Goal: Task Accomplishment & Management: Manage account settings

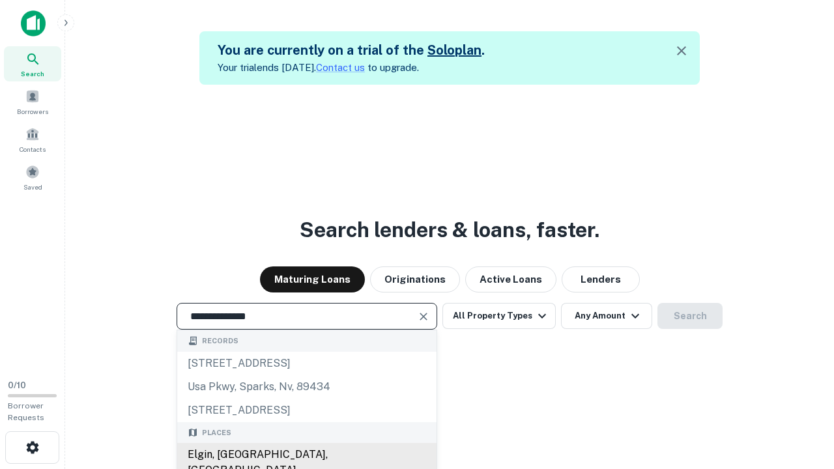
click at [306, 455] on div "Elgin, IL, USA" at bounding box center [306, 462] width 259 height 39
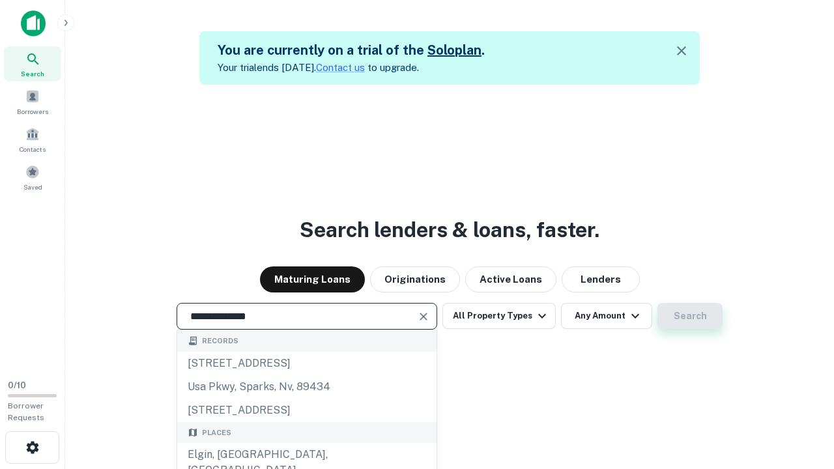
type input "**********"
click at [657, 303] on button "Search" at bounding box center [689, 316] width 65 height 26
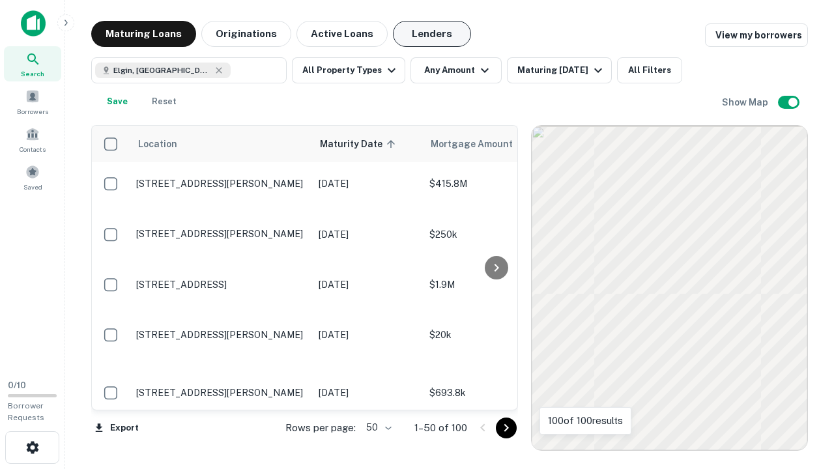
click at [432, 34] on button "Lenders" at bounding box center [432, 34] width 78 height 26
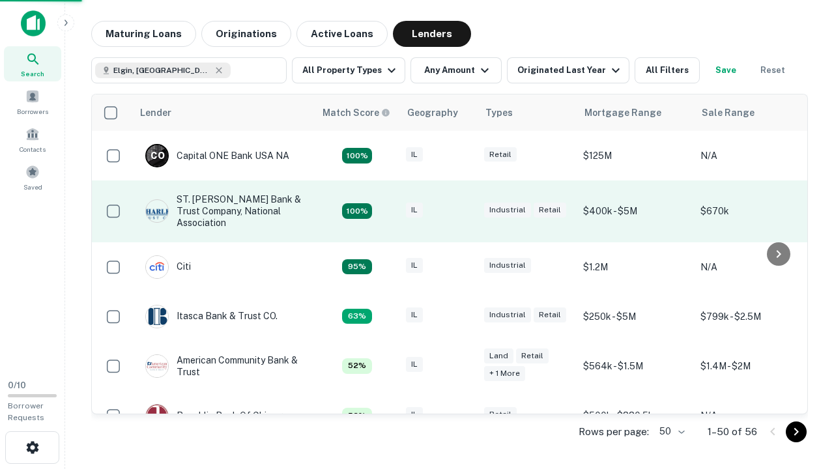
click at [462, 211] on div "IL" at bounding box center [438, 212] width 65 height 18
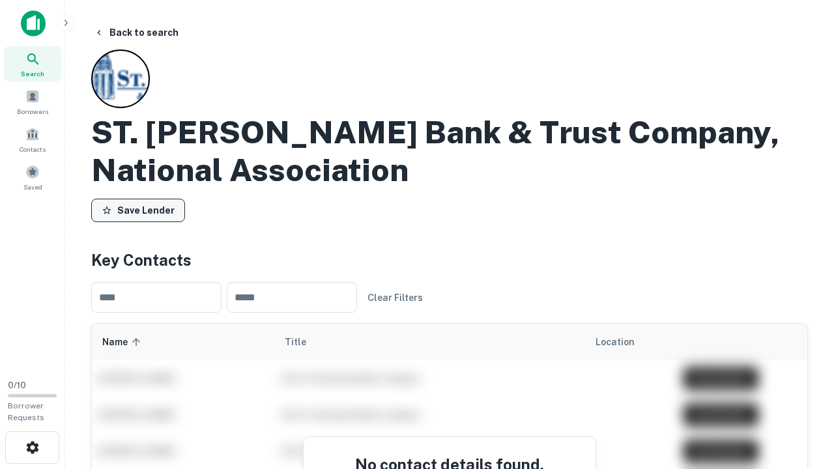
click at [138, 210] on button "Save Lender" at bounding box center [138, 210] width 94 height 23
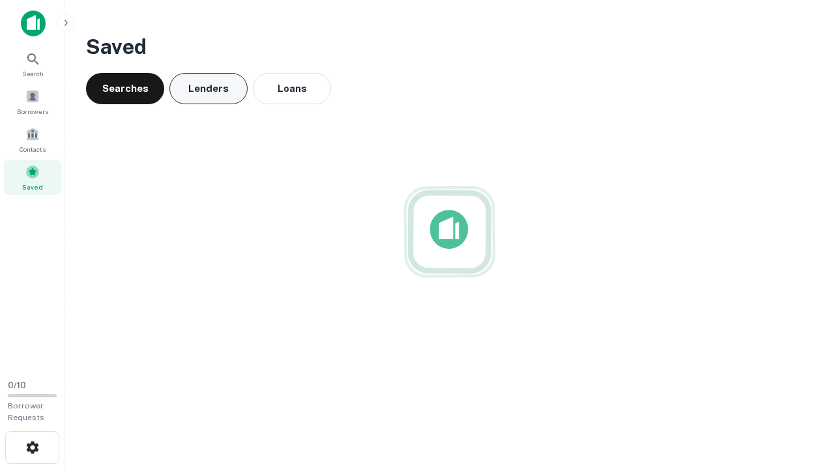
click at [208, 89] on button "Lenders" at bounding box center [208, 88] width 78 height 31
